Goal: Information Seeking & Learning: Find specific fact

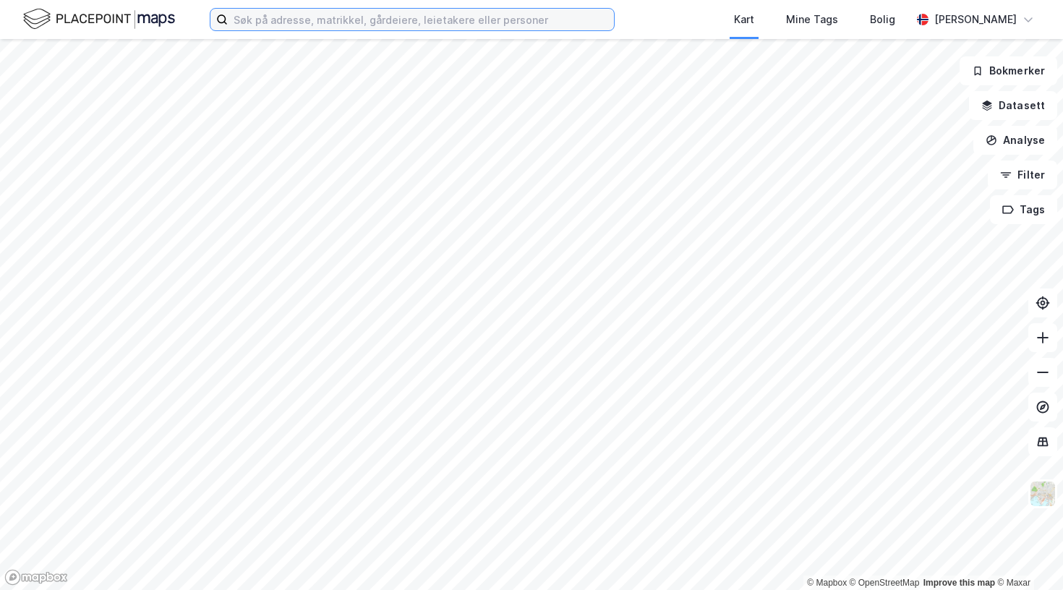
click at [317, 20] on input at bounding box center [421, 20] width 386 height 22
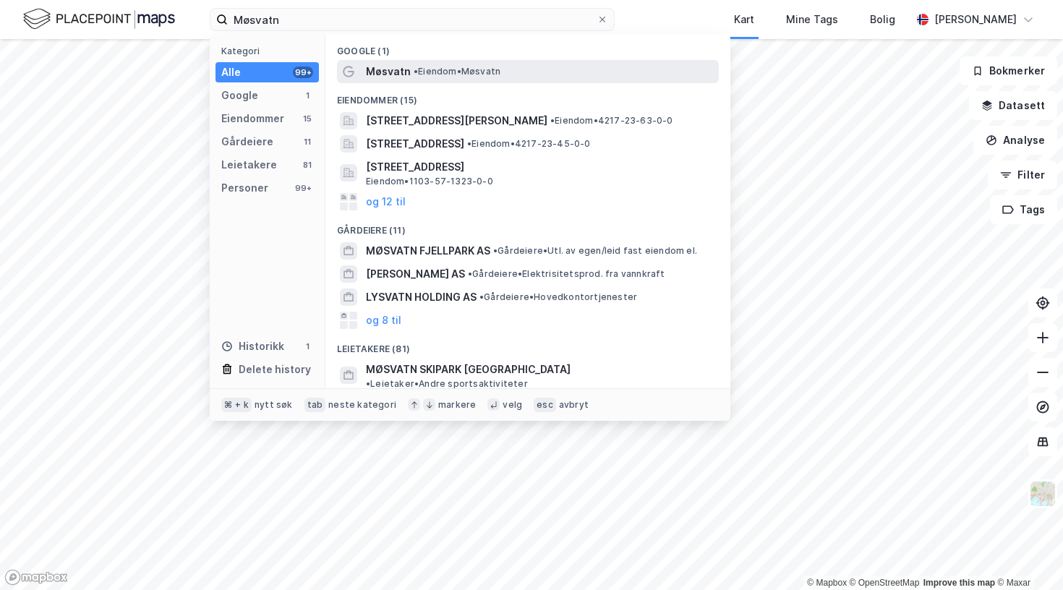
drag, startPoint x: 317, startPoint y: 20, endPoint x: 414, endPoint y: 73, distance: 111.0
click at [414, 73] on span "•" at bounding box center [416, 71] width 4 height 11
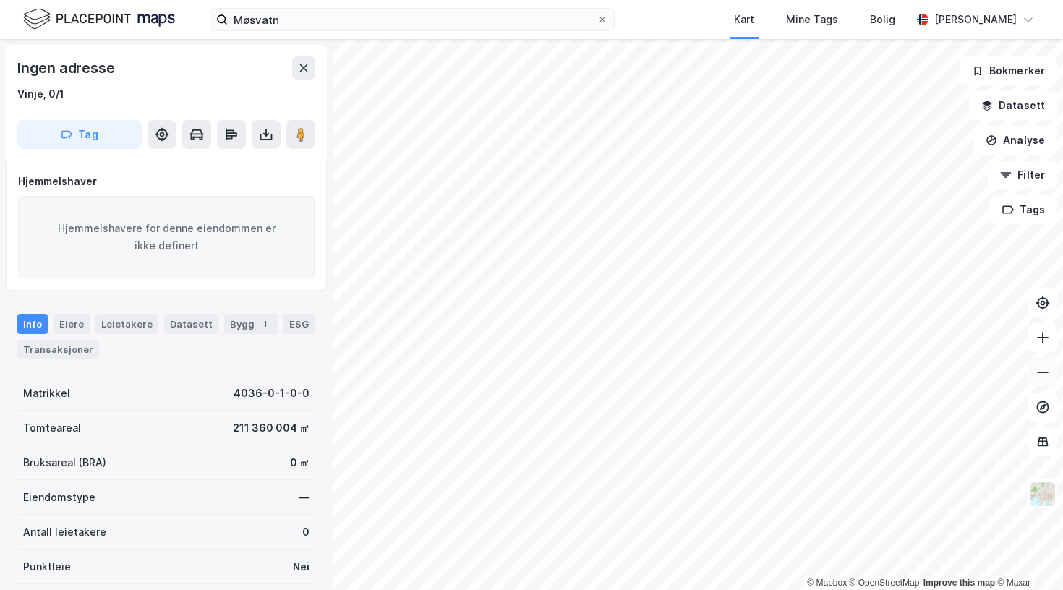
click at [1043, 383] on button at bounding box center [1042, 372] width 29 height 29
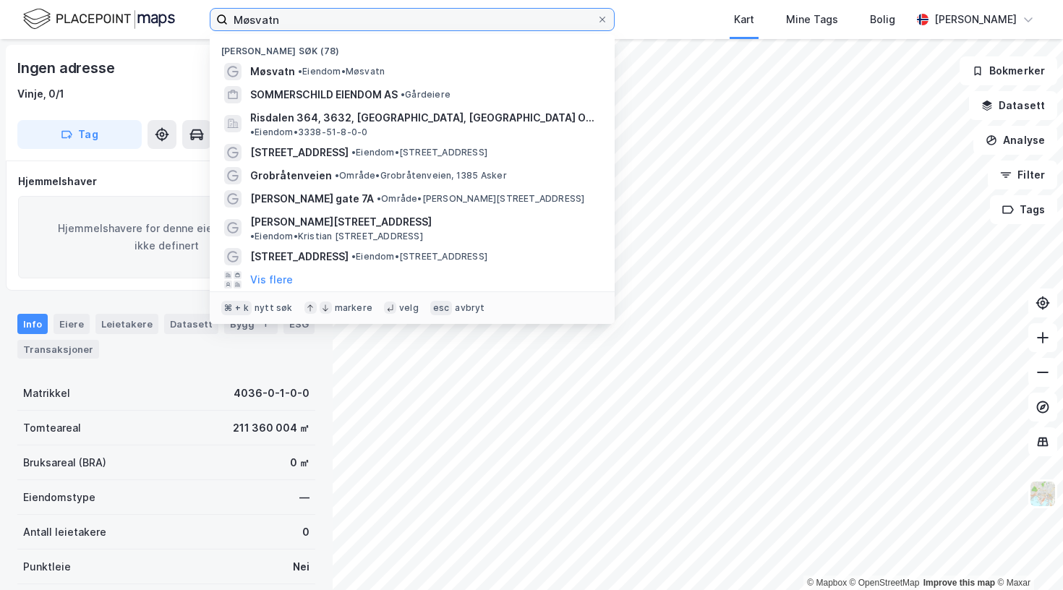
click at [296, 18] on input "Møsvatn" at bounding box center [412, 20] width 369 height 22
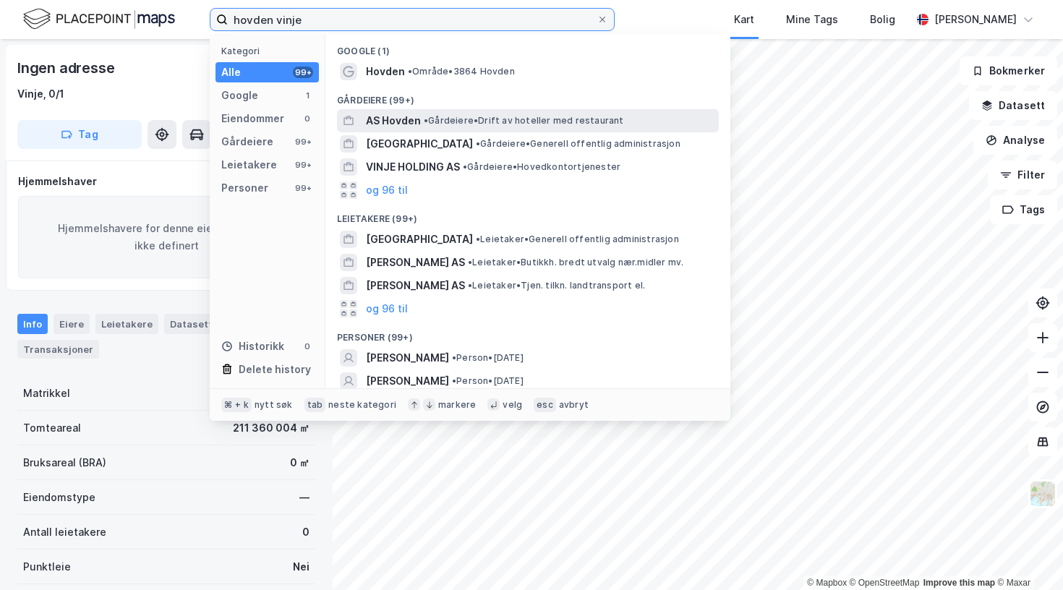
type input "hovden vinje"
click at [428, 121] on span "•" at bounding box center [426, 120] width 4 height 11
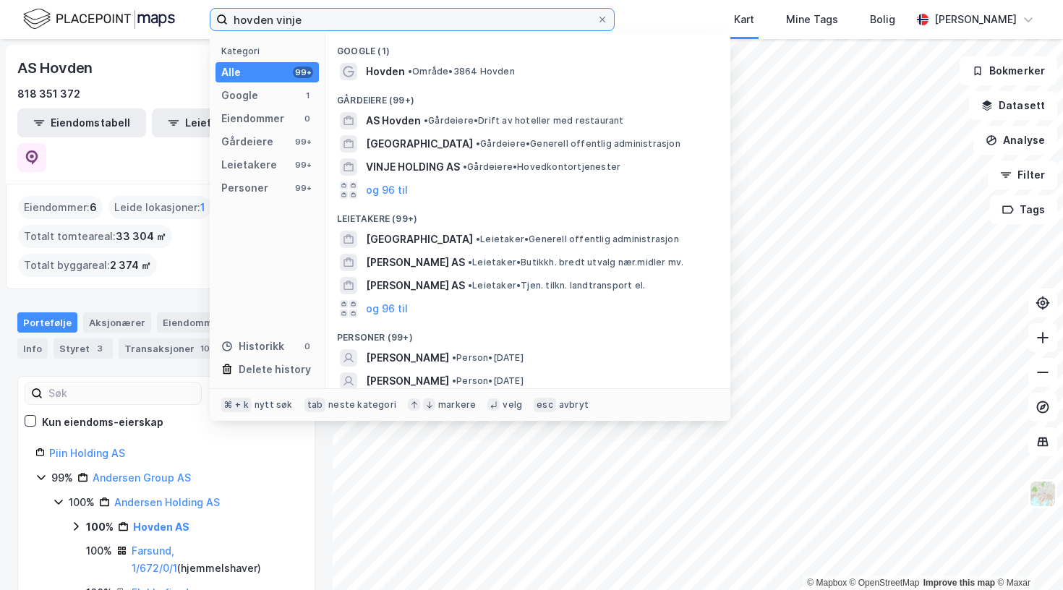
click at [312, 26] on input "hovden vinje" at bounding box center [412, 20] width 369 height 22
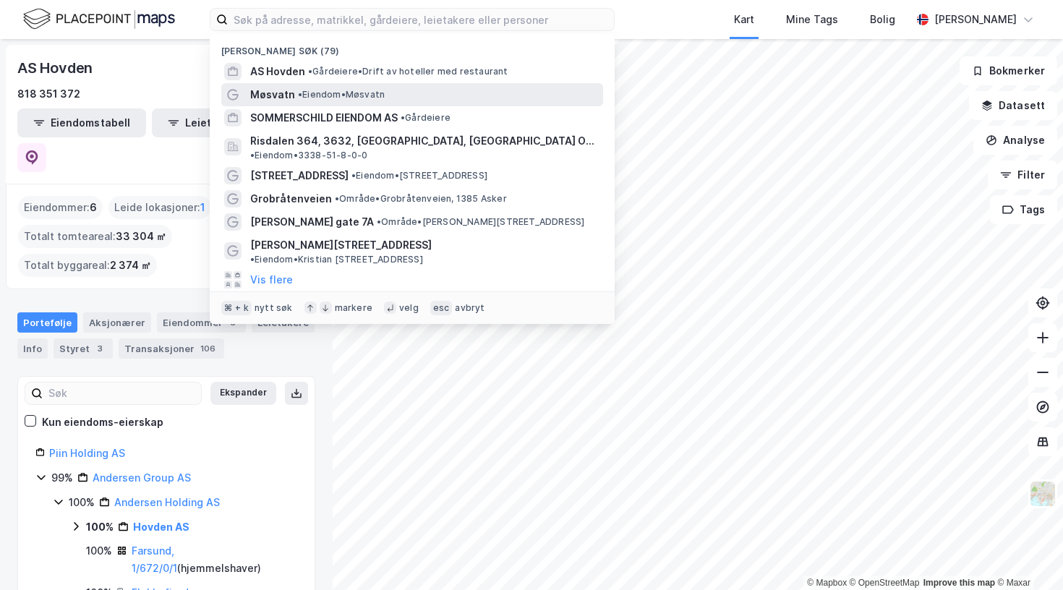
click at [314, 87] on div "Møsvatn • Eiendom • [GEOGRAPHIC_DATA]" at bounding box center [425, 94] width 350 height 17
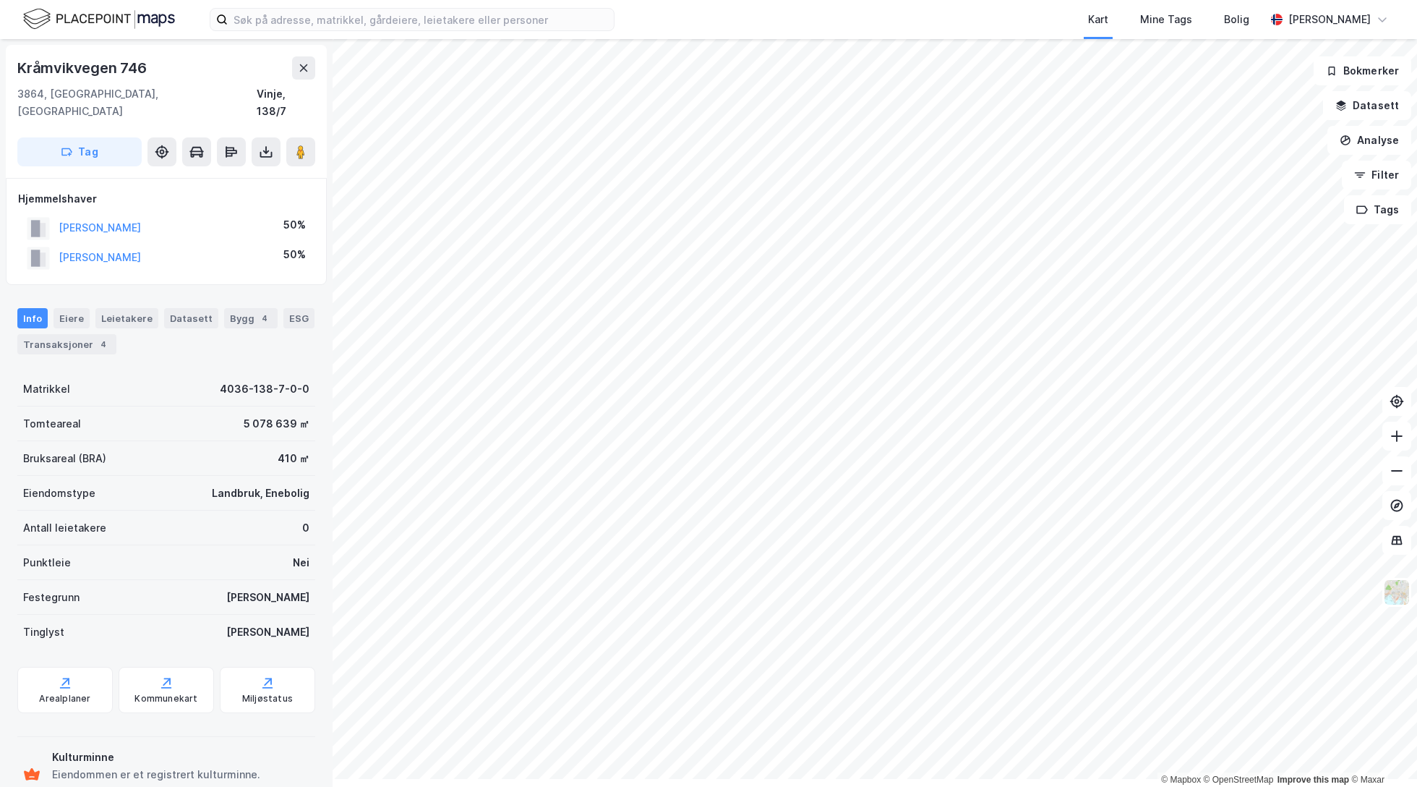
drag, startPoint x: 226, startPoint y: 276, endPoint x: 68, endPoint y: 282, distance: 157.7
click at [68, 273] on div "[PERSON_NAME] 50%" at bounding box center [166, 258] width 296 height 30
click at [68, 270] on div "[PERSON_NAME]" at bounding box center [84, 258] width 114 height 24
drag, startPoint x: 232, startPoint y: 278, endPoint x: 62, endPoint y: 284, distance: 170.0
click at [62, 273] on div "[PERSON_NAME] 50%" at bounding box center [166, 258] width 296 height 30
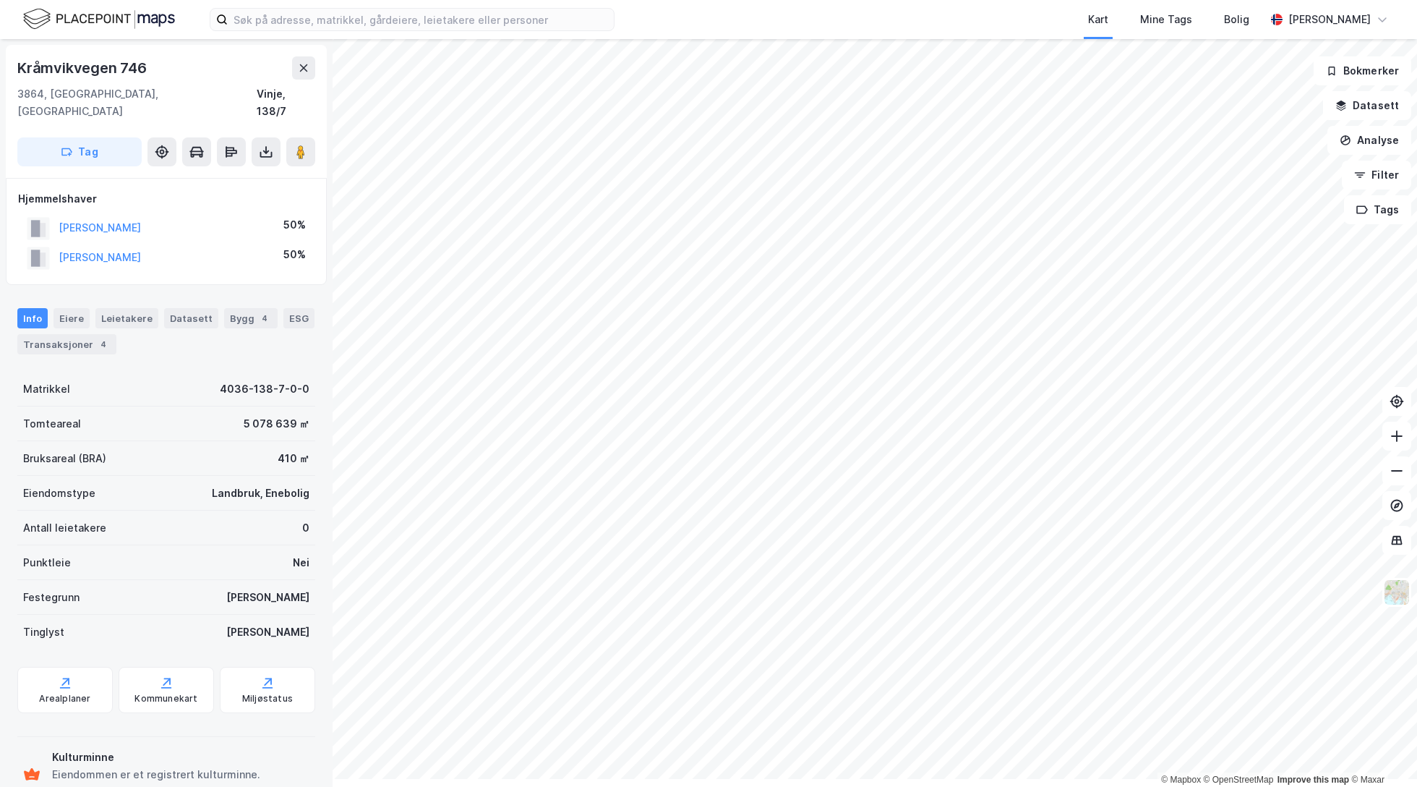
copy button "[PERSON_NAME]"
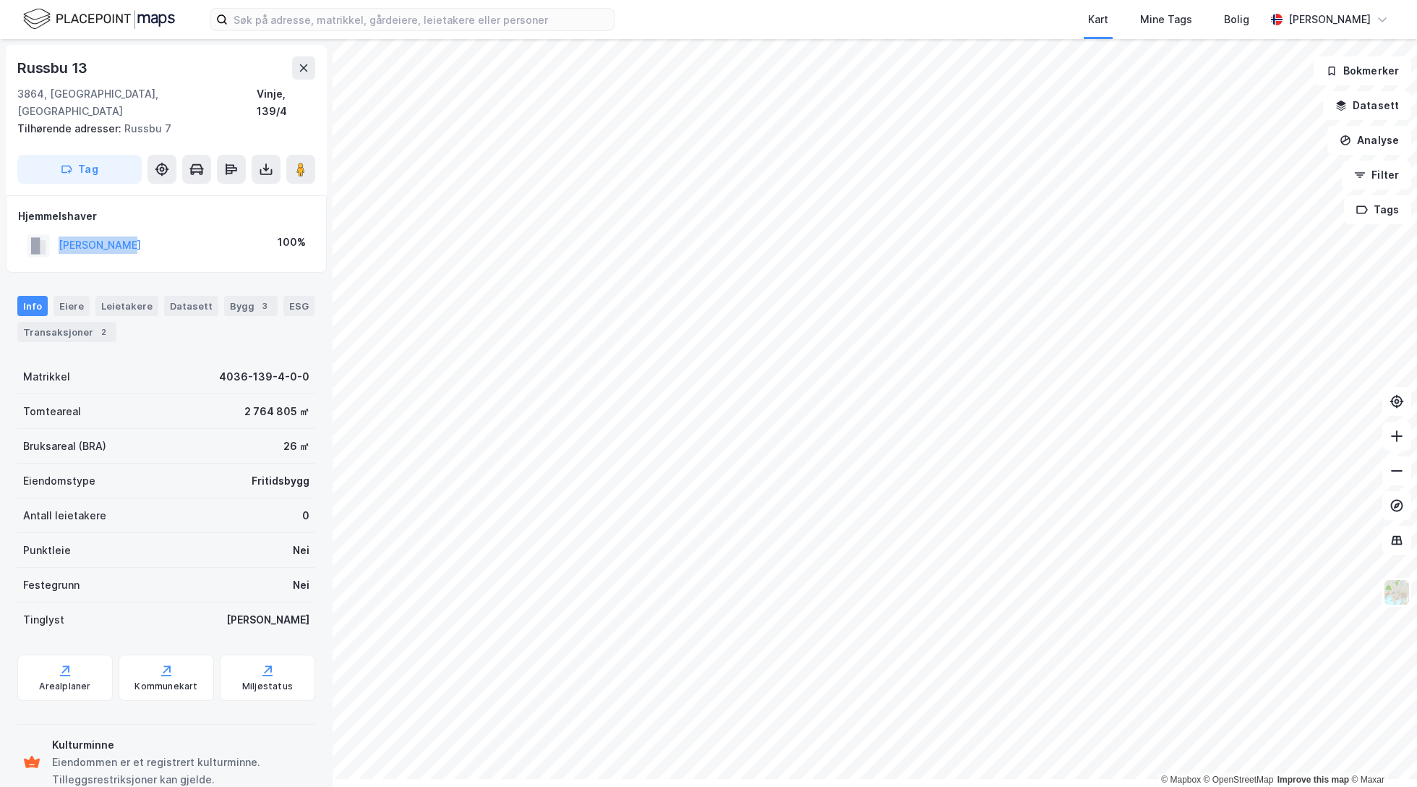
drag, startPoint x: 143, startPoint y: 256, endPoint x: 51, endPoint y: 259, distance: 92.6
click at [51, 259] on div "[PERSON_NAME] 100%" at bounding box center [166, 246] width 296 height 30
copy button "[PERSON_NAME]"
